Goal: Browse casually

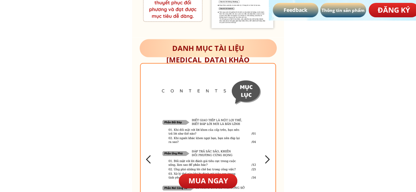
scroll to position [2105, 0]
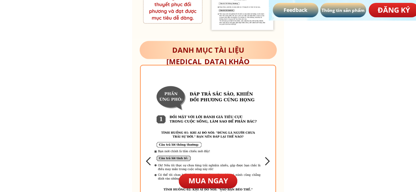
click at [228, 105] on div at bounding box center [268, 162] width 12 height 12
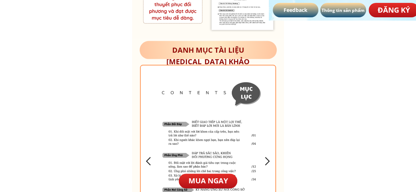
click at [228, 105] on div at bounding box center [268, 162] width 12 height 12
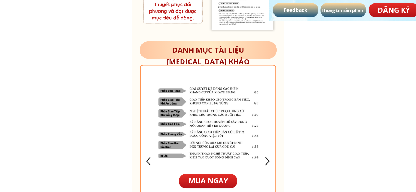
click at [148, 105] on div at bounding box center [208, 162] width 135 height 192
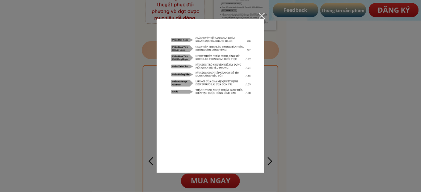
click at [228, 16] on div at bounding box center [210, 96] width 421 height 192
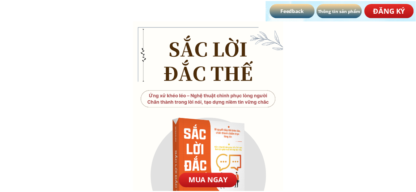
scroll to position [2105, 0]
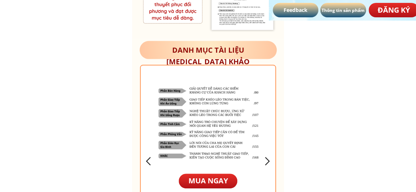
click at [143, 105] on div at bounding box center [149, 162] width 12 height 12
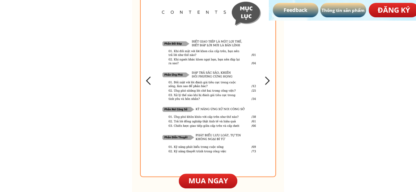
scroll to position [2170, 0]
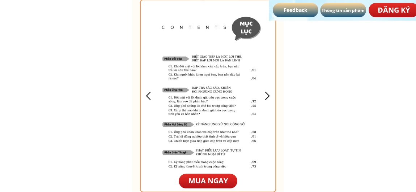
click at [228, 97] on div at bounding box center [208, 96] width 135 height 192
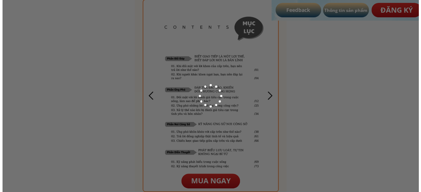
scroll to position [0, 0]
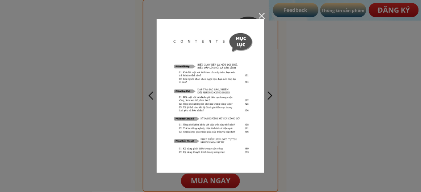
click at [228, 97] on div at bounding box center [210, 96] width 421 height 192
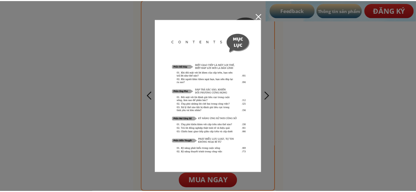
scroll to position [2170, 0]
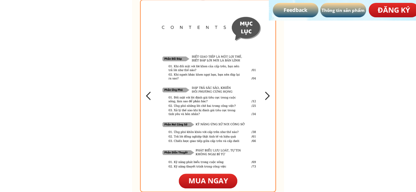
click at [228, 95] on div at bounding box center [268, 96] width 12 height 12
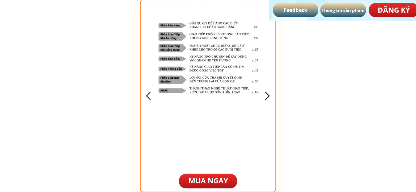
click at [228, 95] on div at bounding box center [268, 96] width 12 height 12
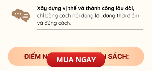
scroll to position [1562, 0]
